Goal: Task Accomplishment & Management: Manage account settings

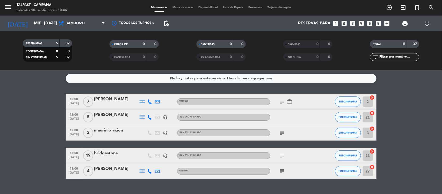
click at [104, 153] on div "bridgestone" at bounding box center [116, 153] width 44 height 7
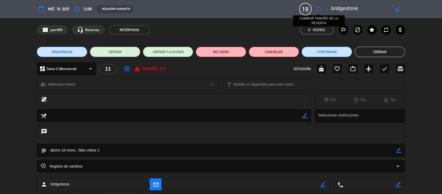
click at [320, 8] on icon "fullscreen" at bounding box center [319, 9] width 6 height 6
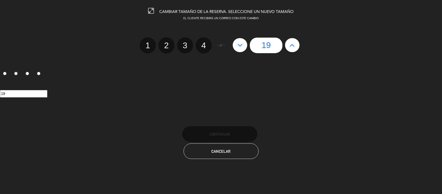
click at [238, 46] on icon at bounding box center [240, 45] width 5 height 8
type input "18"
click at [238, 46] on icon at bounding box center [240, 45] width 5 height 8
type input "17"
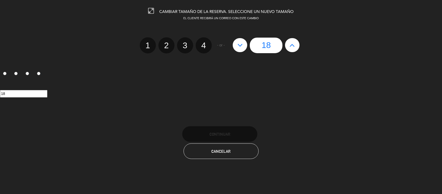
type input "17"
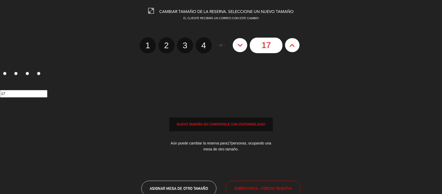
click at [240, 46] on icon at bounding box center [240, 45] width 5 height 8
type input "16"
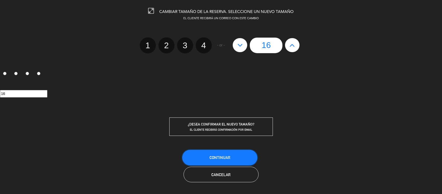
click at [212, 152] on button "Continuar" at bounding box center [219, 158] width 75 height 16
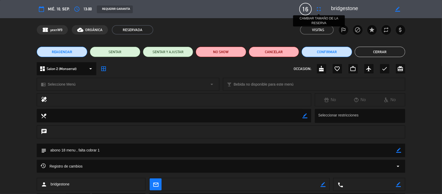
click at [320, 7] on icon "fullscreen" at bounding box center [319, 9] width 6 height 6
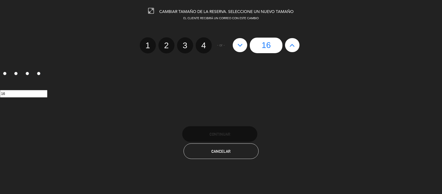
click at [293, 43] on icon at bounding box center [292, 45] width 5 height 8
type input "17"
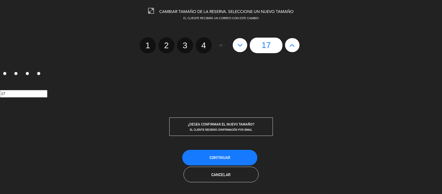
click at [294, 43] on icon at bounding box center [292, 45] width 5 height 8
type input "18"
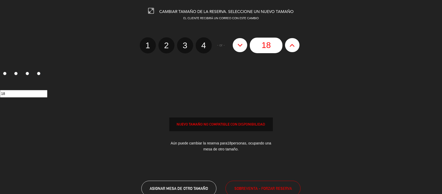
click at [243, 44] on button at bounding box center [240, 45] width 15 height 14
type input "17"
click at [243, 44] on icon at bounding box center [240, 45] width 5 height 8
type input "16"
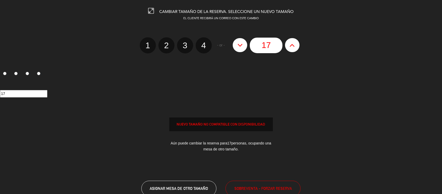
type input "16"
